Goal: Task Accomplishment & Management: Manage account settings

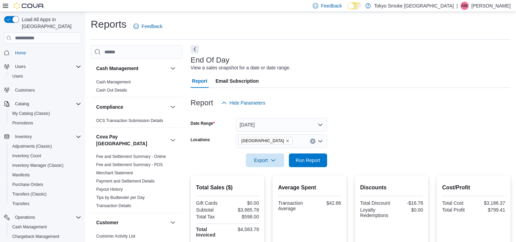
scroll to position [64, 0]
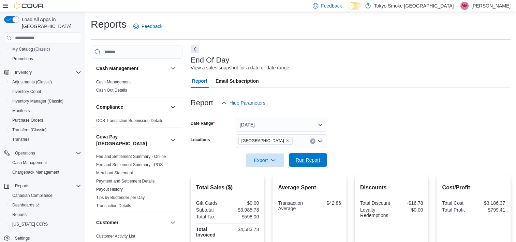
click at [311, 156] on span "Run Report" at bounding box center [308, 160] width 30 height 14
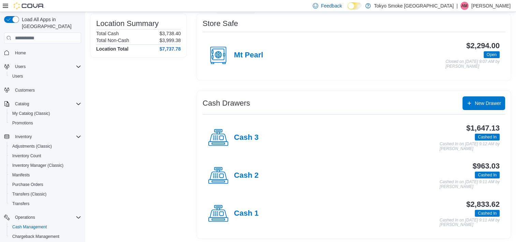
scroll to position [55, 0]
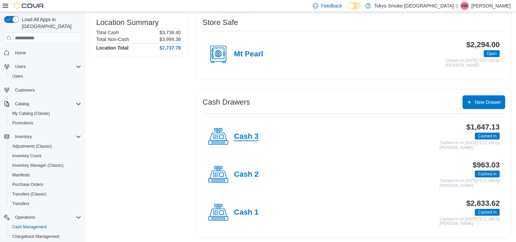
click at [254, 139] on h4 "Cash 3" at bounding box center [246, 136] width 25 height 9
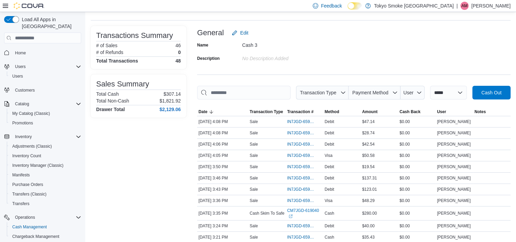
scroll to position [68, 0]
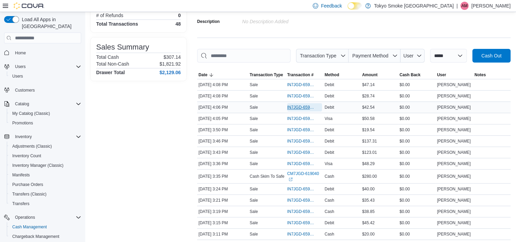
click at [295, 104] on span "IN7JGD-6598019" at bounding box center [301, 106] width 28 height 5
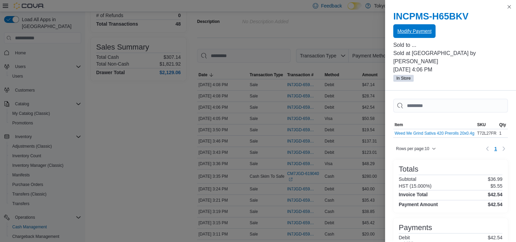
click at [414, 35] on span "Modify Payment" at bounding box center [415, 31] width 34 height 14
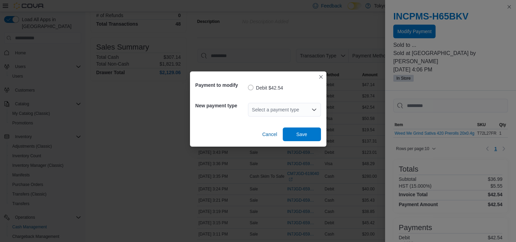
click at [304, 106] on div "Select a payment type" at bounding box center [284, 110] width 73 height 14
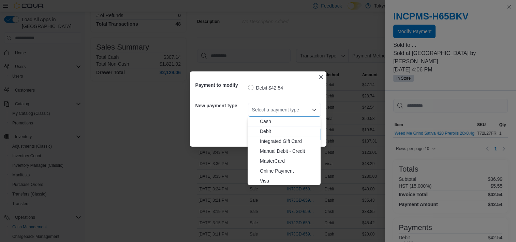
click at [292, 179] on span "Visa" at bounding box center [288, 180] width 57 height 7
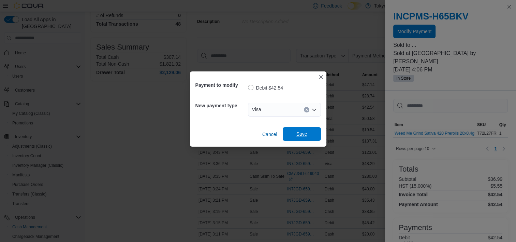
click at [313, 136] on span "Save" at bounding box center [302, 134] width 30 height 14
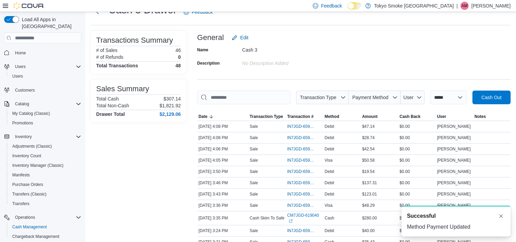
scroll to position [0, 0]
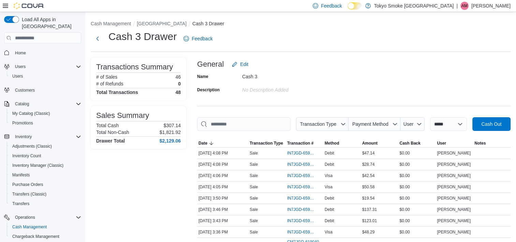
click at [340, 41] on div "Cash 3 Drawer Feedback" at bounding box center [301, 39] width 420 height 18
click at [311, 71] on div "General Edit" at bounding box center [354, 64] width 314 height 14
click at [168, 24] on button "[GEOGRAPHIC_DATA]" at bounding box center [162, 23] width 50 height 5
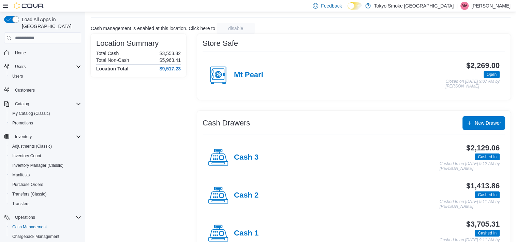
scroll to position [55, 0]
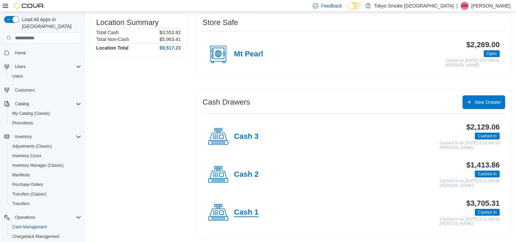
click at [251, 208] on h4 "Cash 1" at bounding box center [246, 212] width 25 height 9
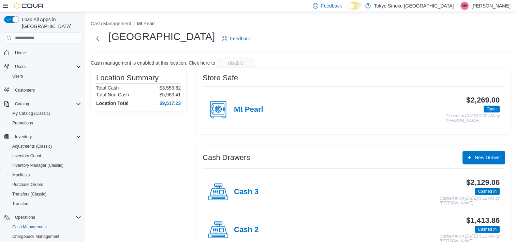
click at [249, 224] on div "Cash 2" at bounding box center [233, 229] width 50 height 20
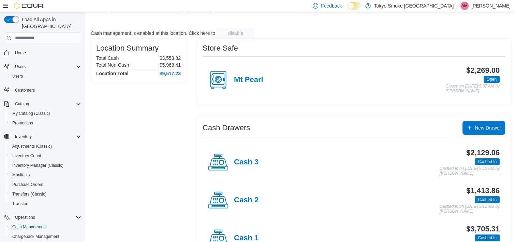
scroll to position [55, 0]
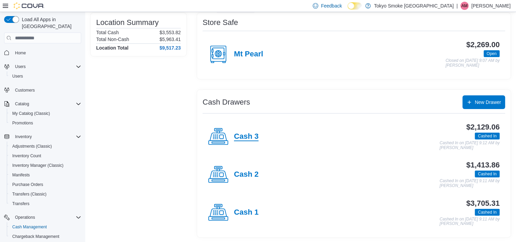
click at [248, 137] on h4 "Cash 3" at bounding box center [246, 136] width 25 height 9
